Goal: Task Accomplishment & Management: Use online tool/utility

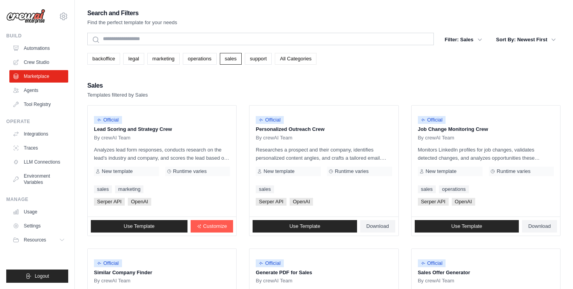
click at [303, 56] on link "All Categories" at bounding box center [296, 59] width 42 height 12
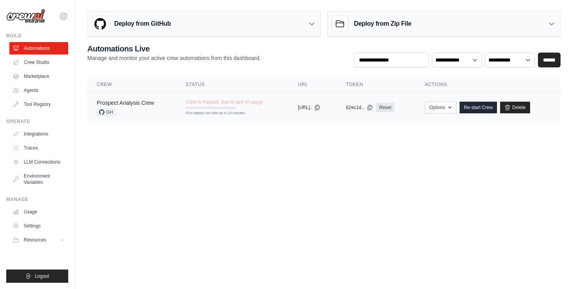
click at [122, 101] on link "Prospect Analysis Crew" at bounding box center [125, 103] width 57 height 6
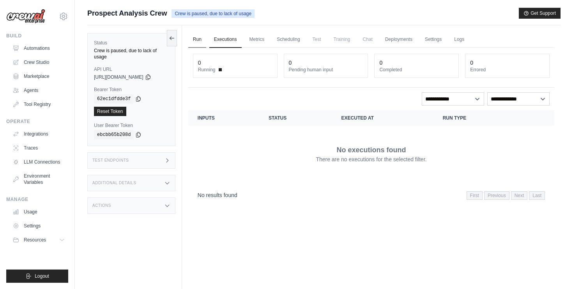
click at [204, 38] on link "Run" at bounding box center [197, 40] width 18 height 16
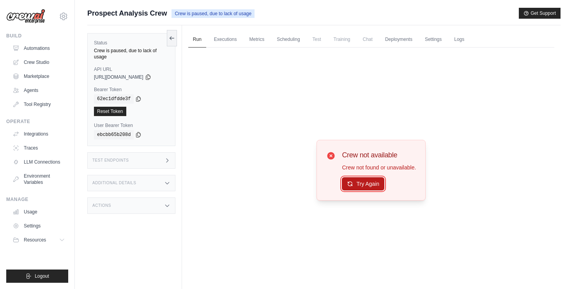
click at [374, 189] on button "Try Again" at bounding box center [363, 183] width 43 height 13
click at [374, 189] on button "Try Again" at bounding box center [363, 184] width 43 height 13
click at [238, 13] on span "Crew is paused, due to lack of usage" at bounding box center [213, 13] width 83 height 9
click at [175, 37] on icon at bounding box center [172, 38] width 6 height 6
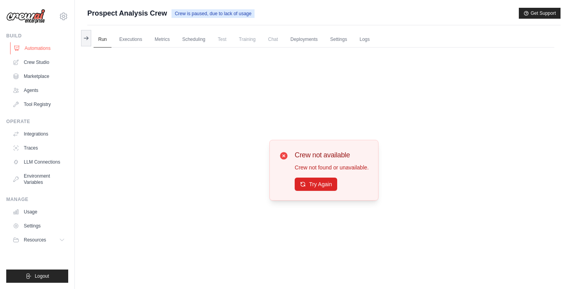
click at [35, 50] on link "Automations" at bounding box center [39, 48] width 59 height 12
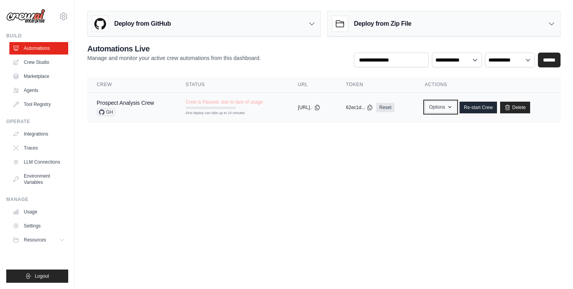
click at [457, 111] on button "Options" at bounding box center [441, 107] width 32 height 12
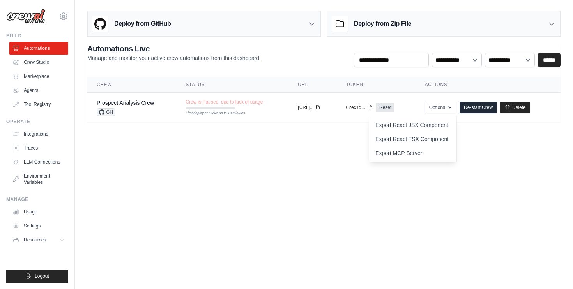
click at [331, 180] on body "[PERSON_NAME][EMAIL_ADDRESS][DOMAIN_NAME] Settings Build Automations Crew Studio" at bounding box center [286, 144] width 573 height 289
